Goal: Information Seeking & Learning: Learn about a topic

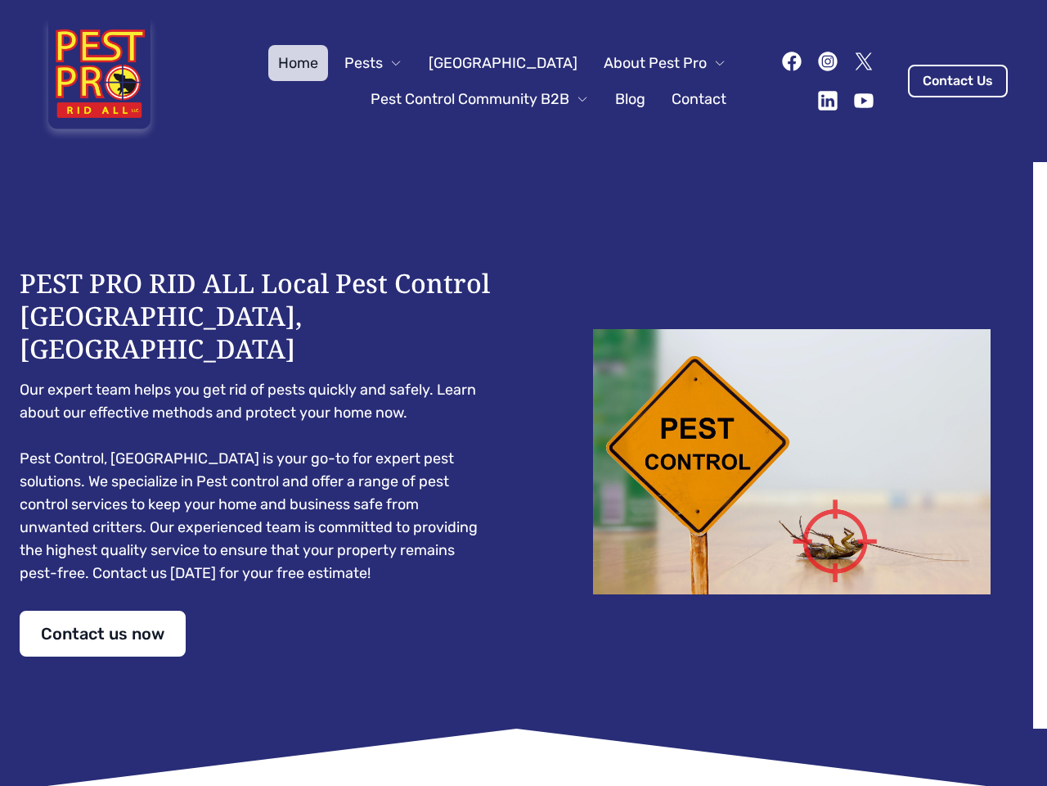
click at [524, 393] on div "PEST PRO RID ALL Local Pest Control [GEOGRAPHIC_DATA], [GEOGRAPHIC_DATA] Our ex…" at bounding box center [524, 462] width 1008 height 390
click at [383, 63] on span "Pests" at bounding box center [364, 63] width 38 height 23
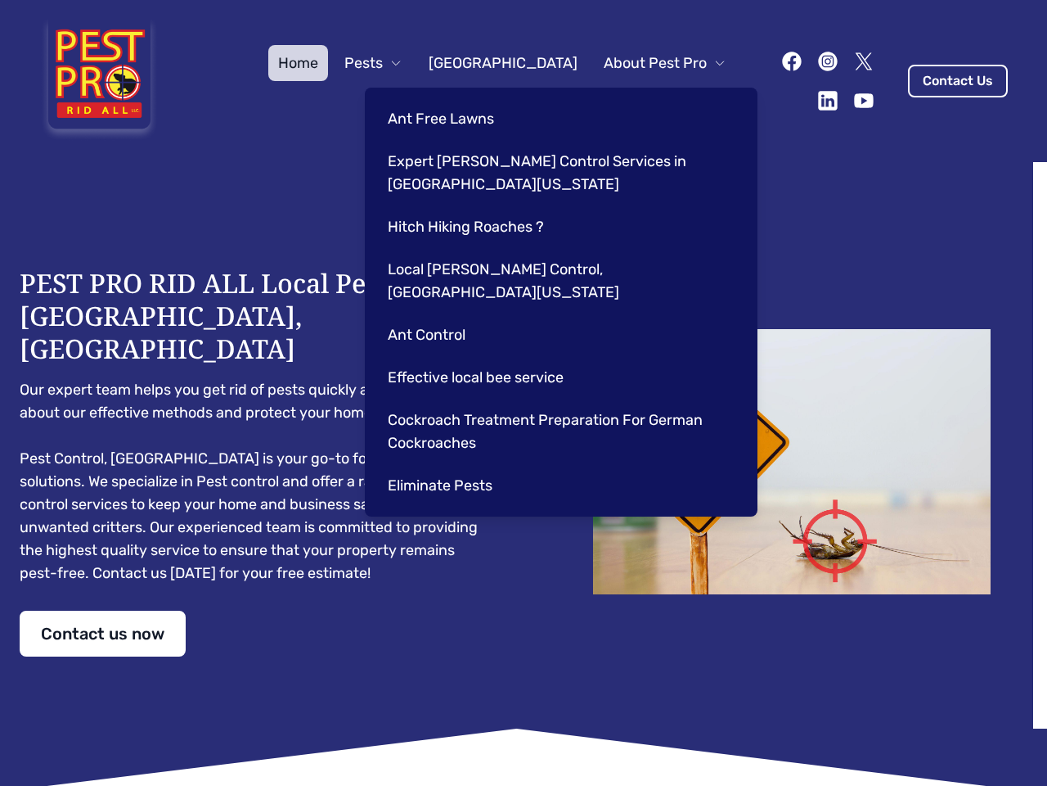
click at [648, 63] on span "About Pest Pro" at bounding box center [655, 63] width 103 height 23
click at [463, 99] on div "Ant Free Lawns Expert [PERSON_NAME] Control Services in [GEOGRAPHIC_DATA] [US_S…" at bounding box center [561, 302] width 393 height 429
